Goal: Task Accomplishment & Management: Complete application form

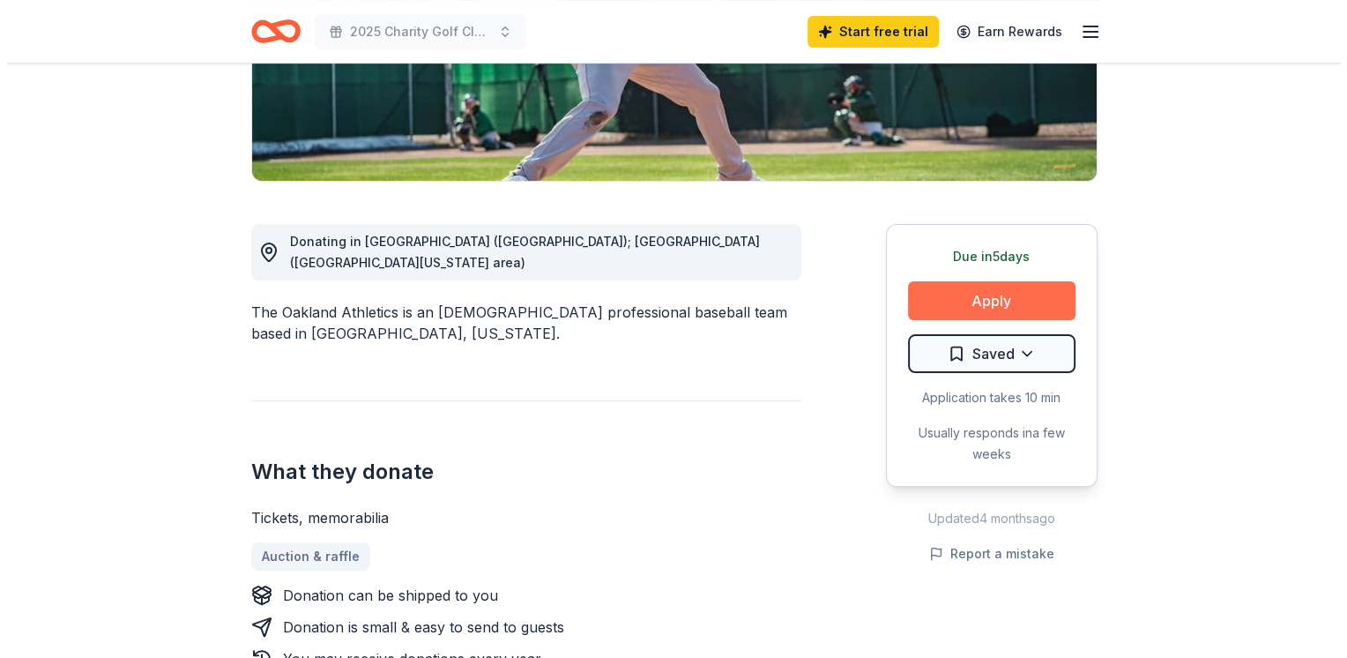
scroll to position [353, 0]
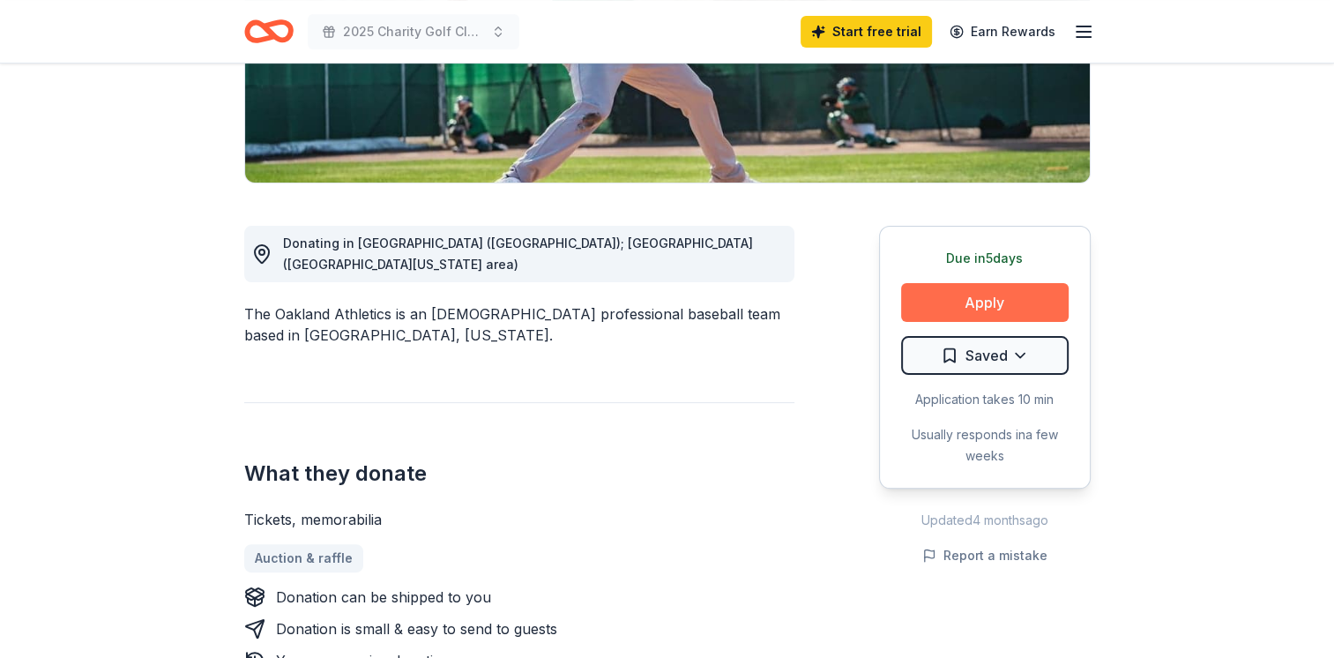
click at [987, 290] on button "Apply" at bounding box center [984, 302] width 167 height 39
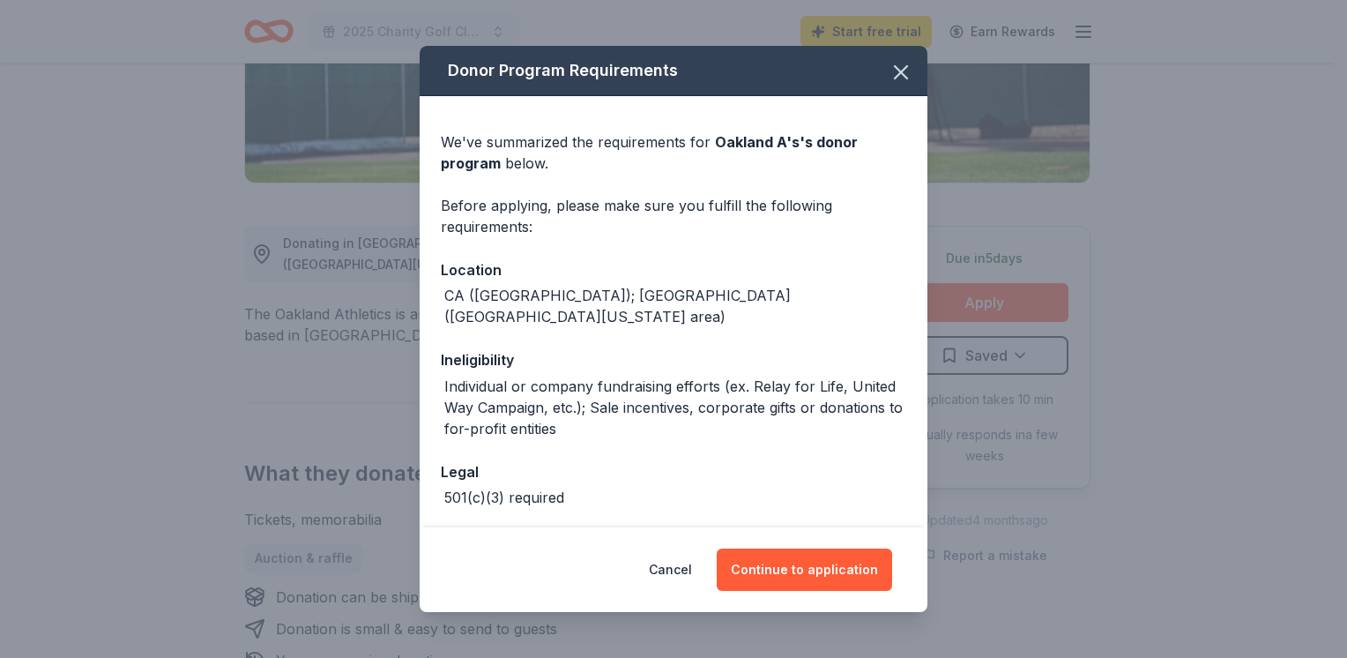
scroll to position [121, 0]
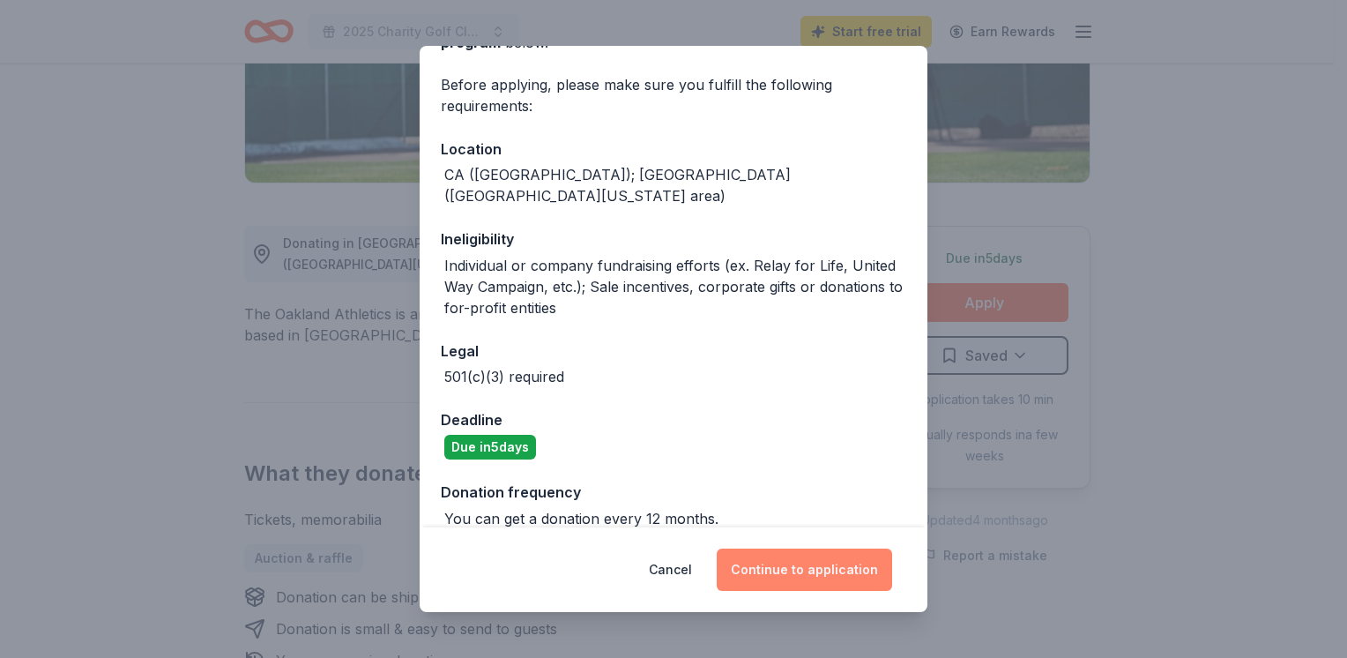
click at [791, 569] on button "Continue to application" at bounding box center [804, 569] width 175 height 42
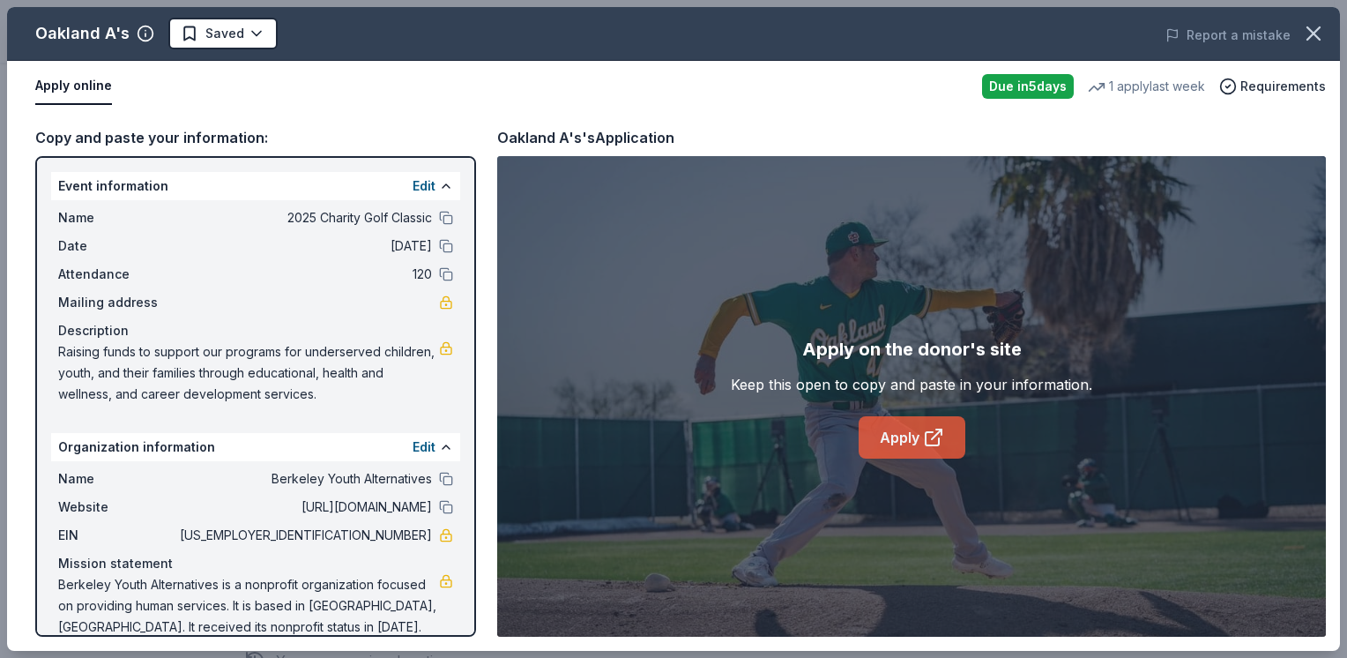
click at [929, 452] on link "Apply" at bounding box center [911, 437] width 107 height 42
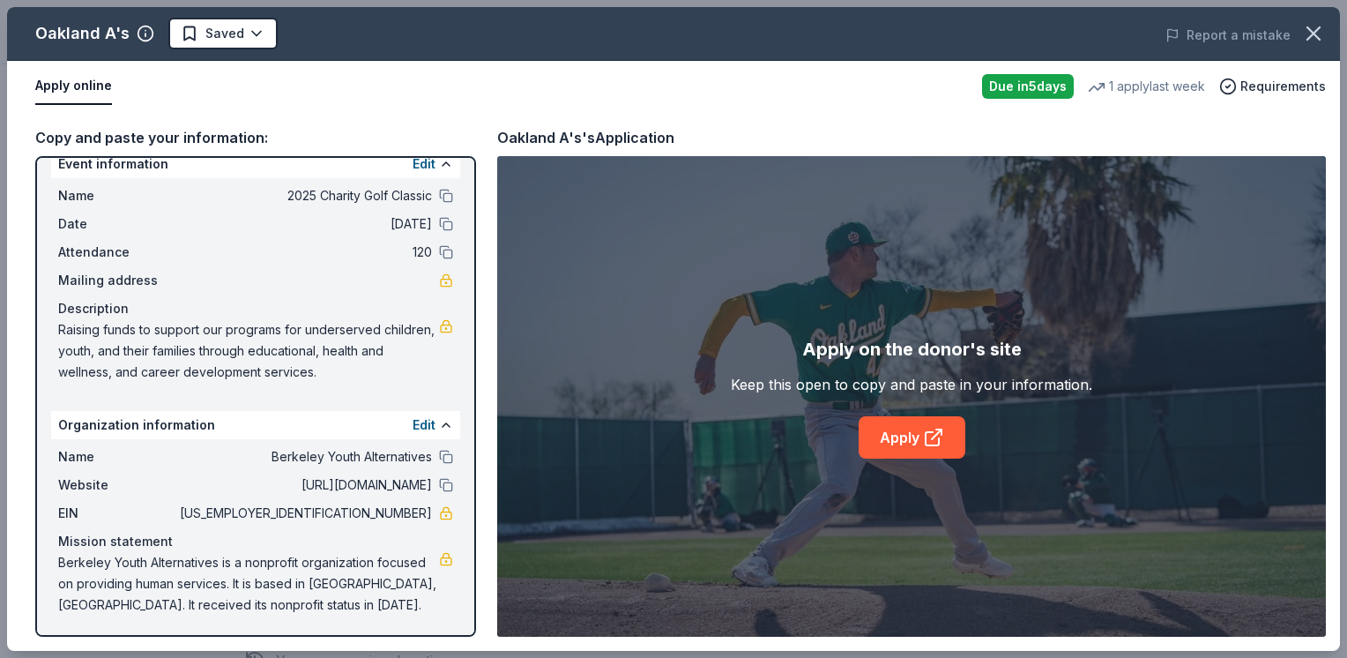
scroll to position [0, 0]
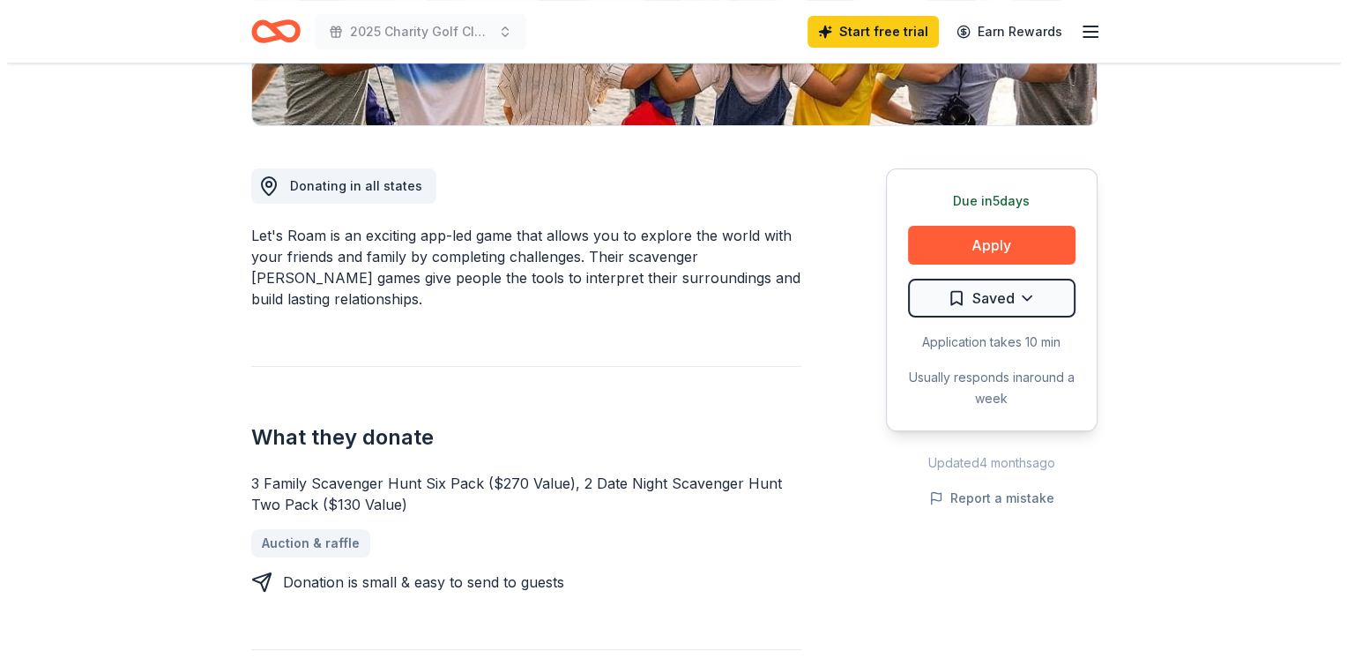
scroll to position [441, 0]
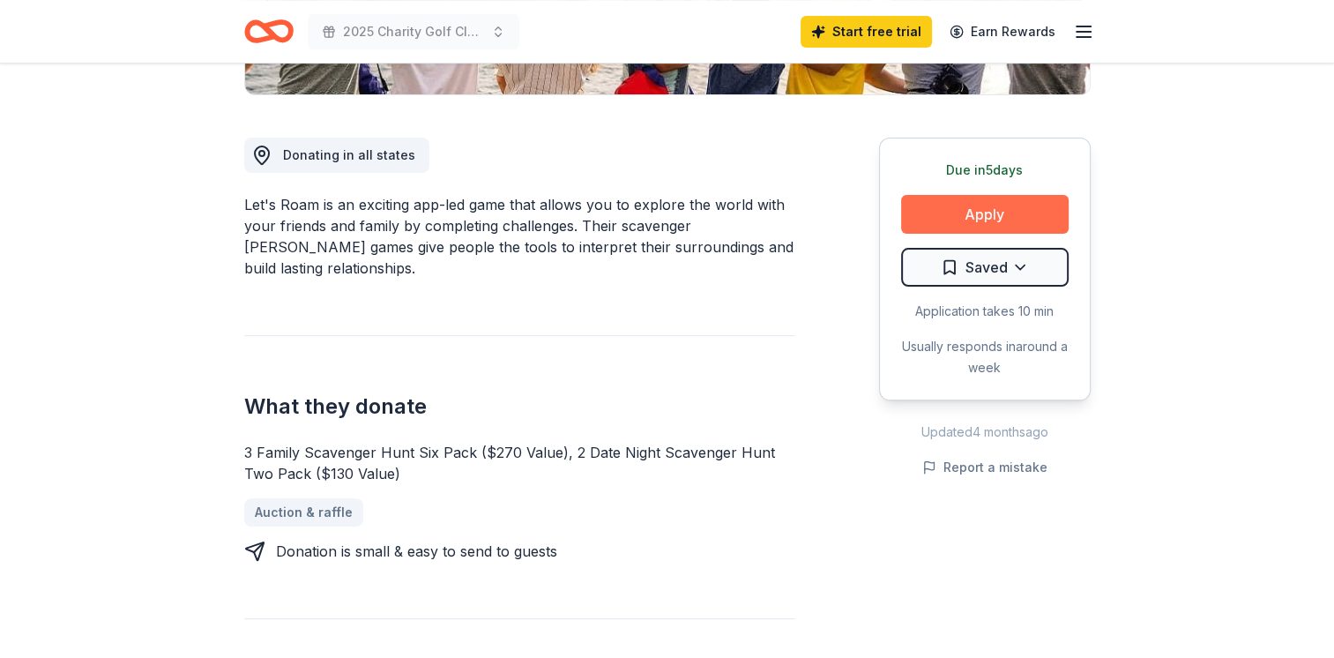
click at [937, 210] on button "Apply" at bounding box center [984, 214] width 167 height 39
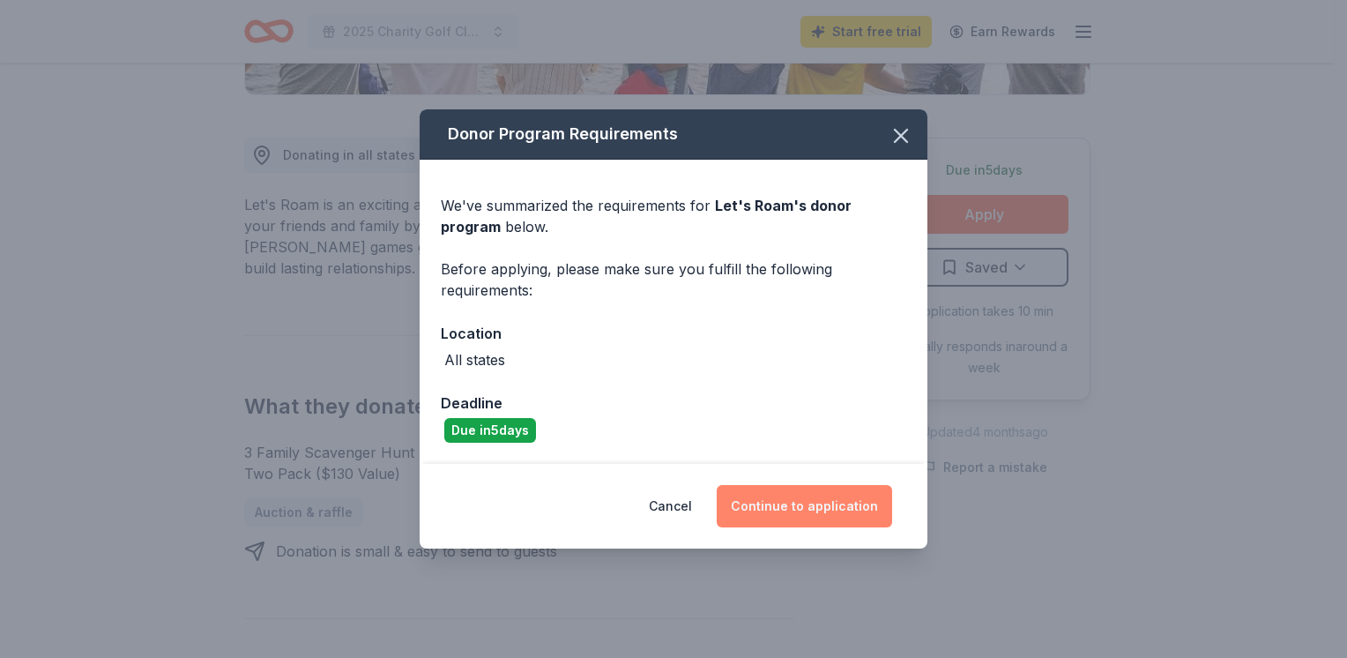
click at [806, 516] on button "Continue to application" at bounding box center [804, 506] width 175 height 42
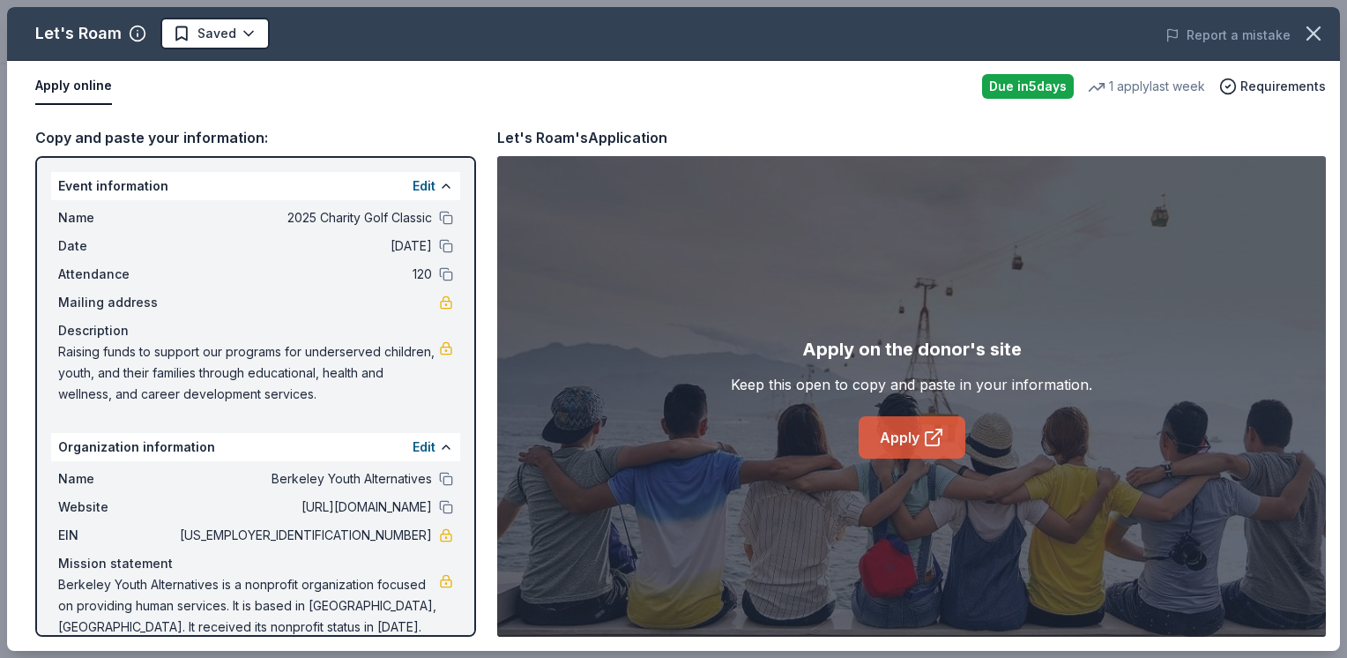
click at [900, 444] on link "Apply" at bounding box center [911, 437] width 107 height 42
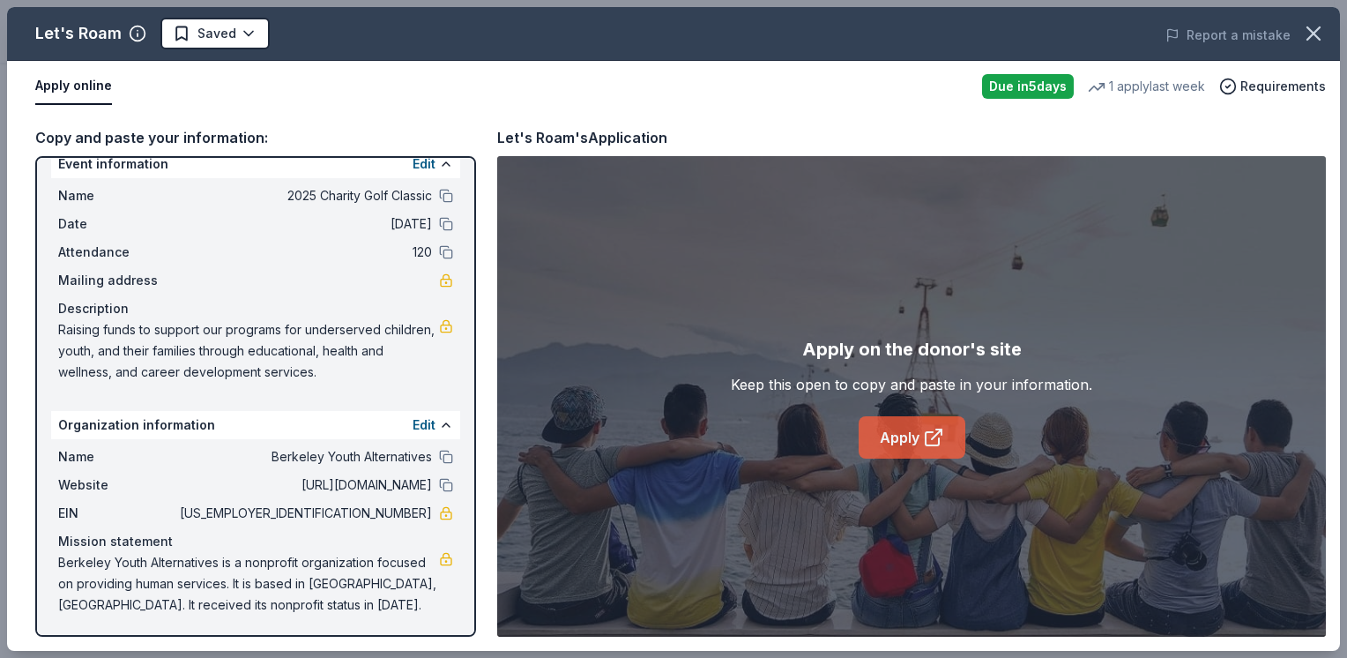
click at [871, 442] on link "Apply" at bounding box center [911, 437] width 107 height 42
